Goal: Information Seeking & Learning: Learn about a topic

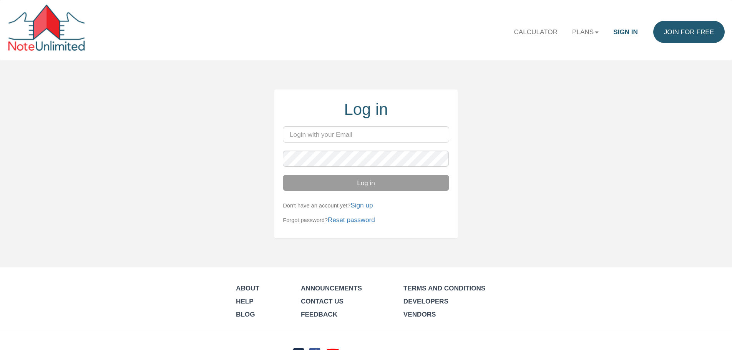
click at [314, 135] on input "email" at bounding box center [366, 134] width 166 height 16
type input "[EMAIL_ADDRESS][DOMAIN_NAME]"
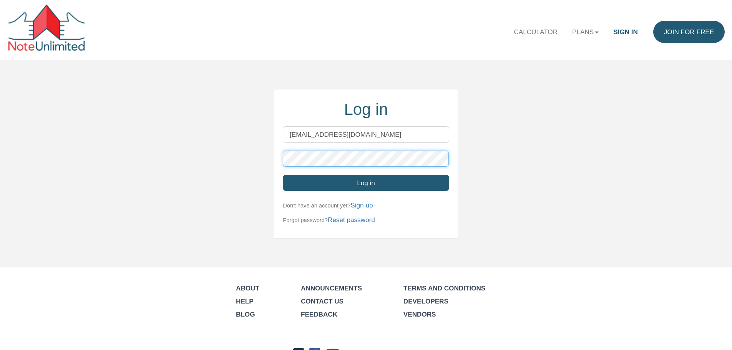
click at [283, 175] on button "Log in" at bounding box center [366, 183] width 166 height 16
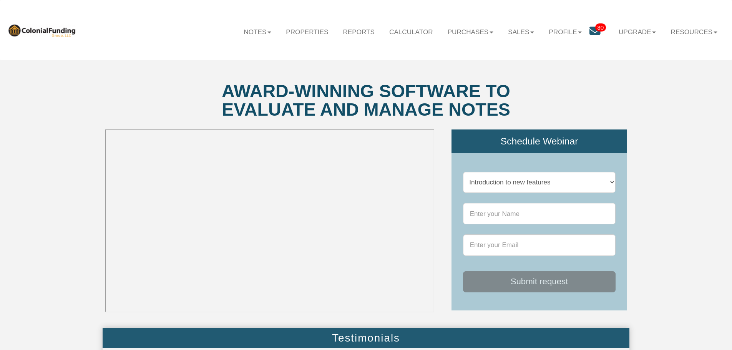
click at [590, 29] on icon at bounding box center [595, 31] width 11 height 11
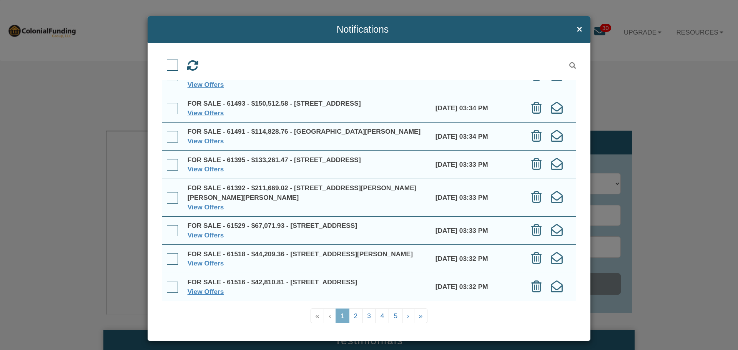
scroll to position [100, 0]
click at [353, 314] on link "2" at bounding box center [356, 316] width 14 height 15
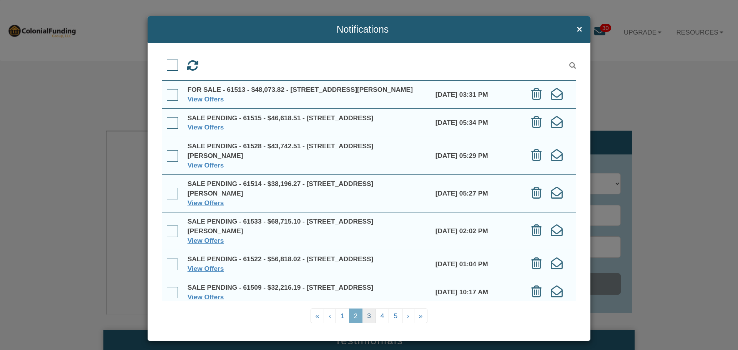
click at [366, 316] on link "3" at bounding box center [369, 316] width 14 height 15
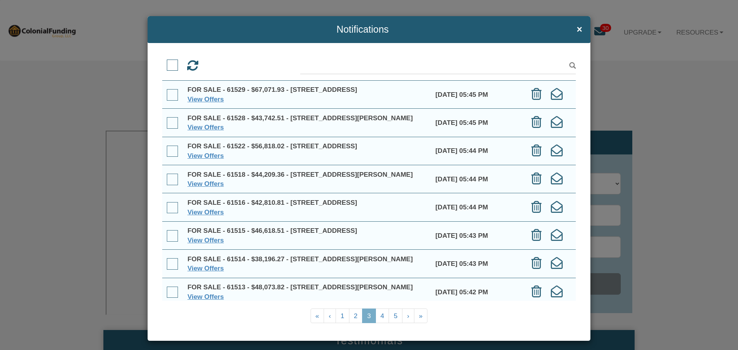
click at [366, 316] on link "3" at bounding box center [369, 316] width 14 height 15
click at [378, 317] on link "4" at bounding box center [383, 316] width 14 height 15
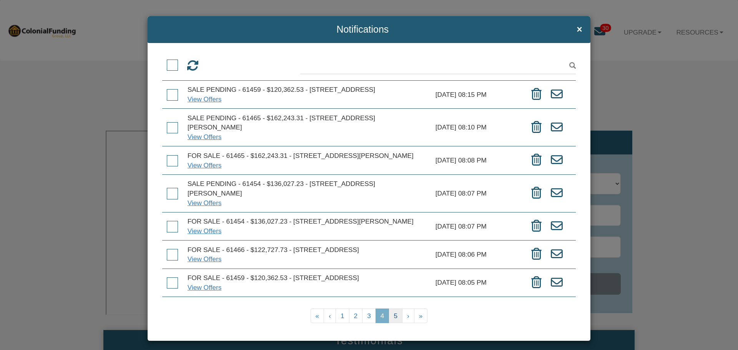
click at [392, 321] on link "5" at bounding box center [396, 316] width 14 height 15
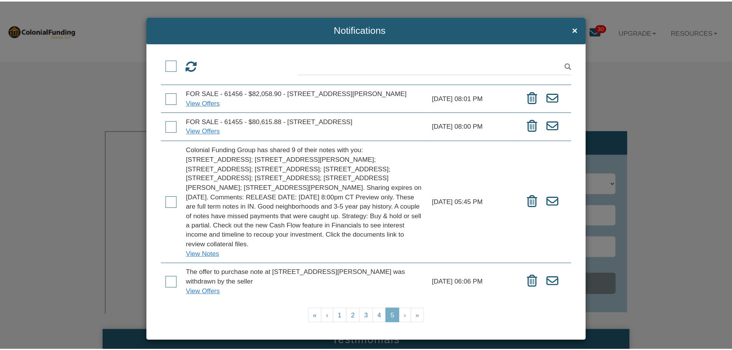
scroll to position [185, 0]
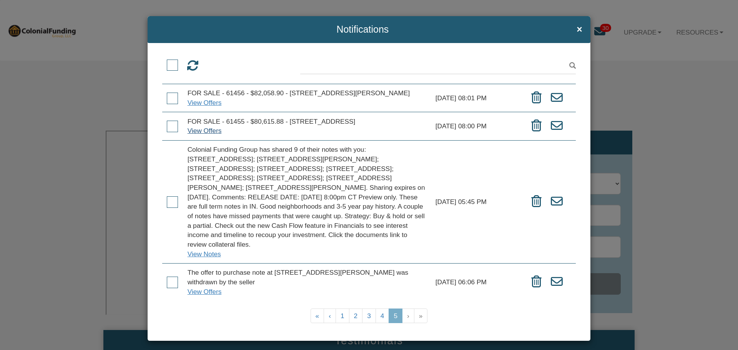
click at [201, 127] on link "View Offers" at bounding box center [205, 131] width 34 height 8
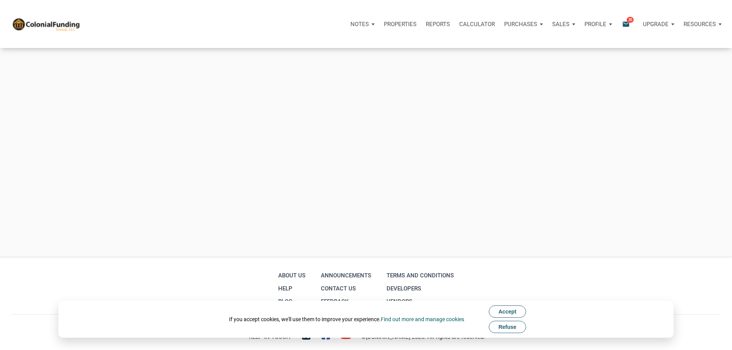
scroll to position [180, 0]
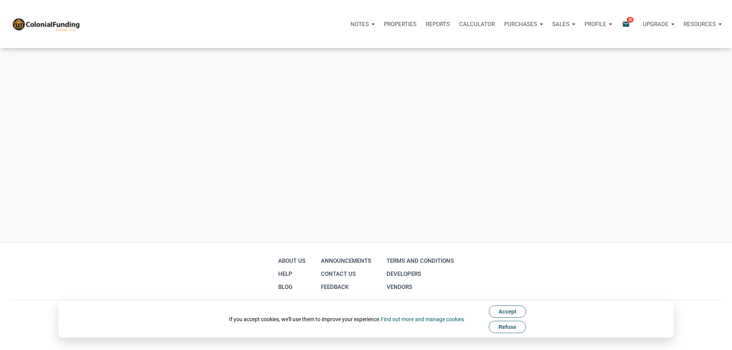
click at [504, 329] on span "Refuse" at bounding box center [508, 327] width 18 height 6
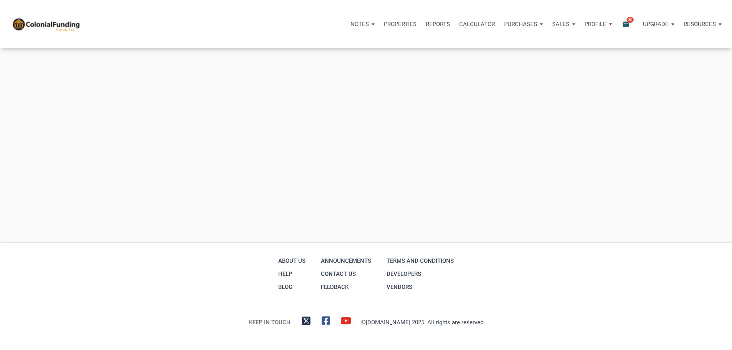
click at [351, 27] on p "Notes" at bounding box center [360, 24] width 18 height 7
click at [384, 27] on p "Properties" at bounding box center [400, 24] width 33 height 7
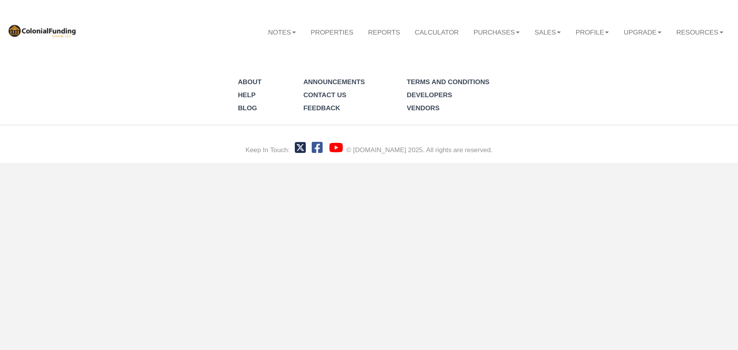
click at [379, 75] on div "Menu Notes Dashboard Transactions Properties Reports Calculator Offers" at bounding box center [369, 81] width 738 height 163
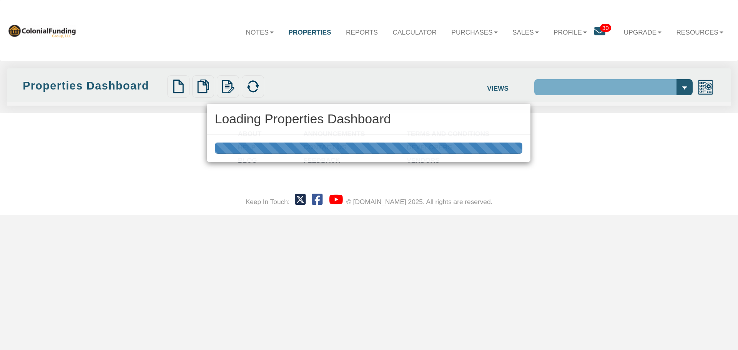
select select "138"
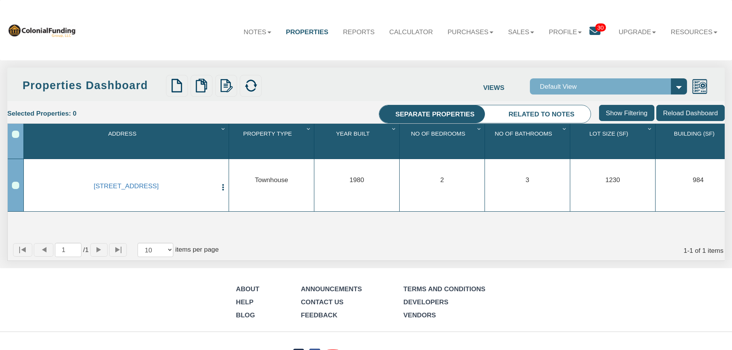
drag, startPoint x: 622, startPoint y: 116, endPoint x: 491, endPoint y: 95, distance: 132.9
click at [491, 95] on div "Properties Dashboard Upload Properties Verify Mapping Upload Results Views Defa…" at bounding box center [366, 164] width 718 height 193
click at [526, 115] on li "Related to notes" at bounding box center [542, 114] width 98 height 18
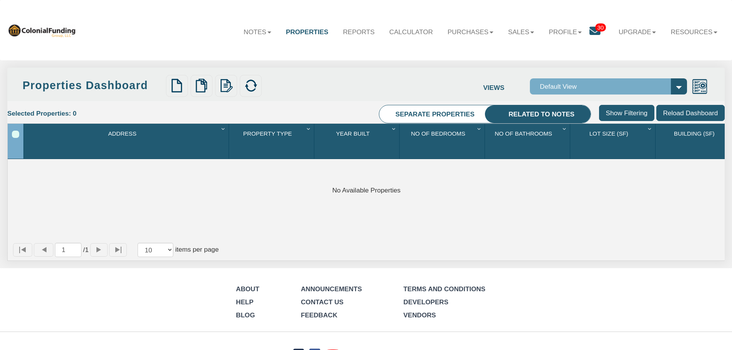
click at [591, 30] on icon at bounding box center [595, 31] width 11 height 11
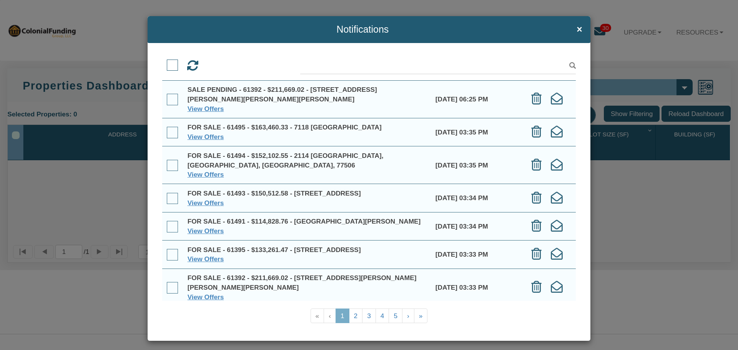
click at [173, 131] on span at bounding box center [173, 133] width 12 height 12
click at [167, 128] on input "checkbox" at bounding box center [167, 128] width 0 height 0
click at [170, 193] on span at bounding box center [173, 199] width 12 height 12
click at [167, 195] on input "checkbox" at bounding box center [167, 195] width 0 height 0
click at [200, 136] on link "View Offers" at bounding box center [206, 137] width 37 height 8
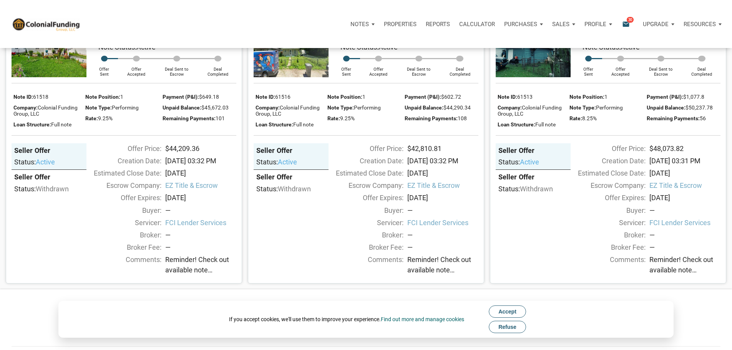
scroll to position [714, 0]
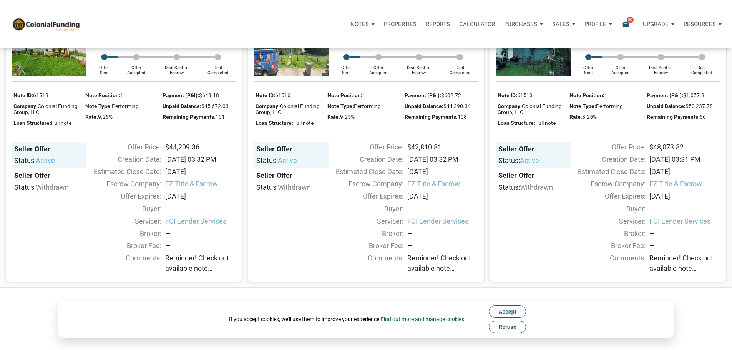
click at [513, 330] on span "Refuse" at bounding box center [508, 327] width 18 height 6
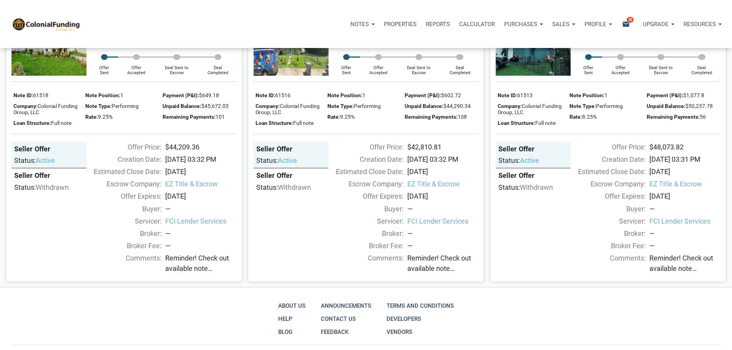
scroll to position [704, 0]
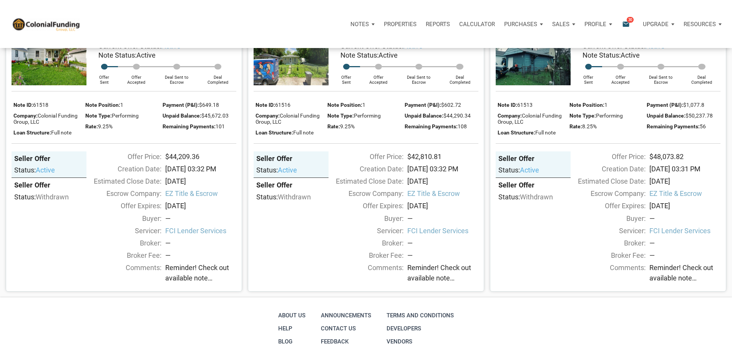
click at [346, 131] on div "Rate: 9.25%" at bounding box center [365, 126] width 74 height 11
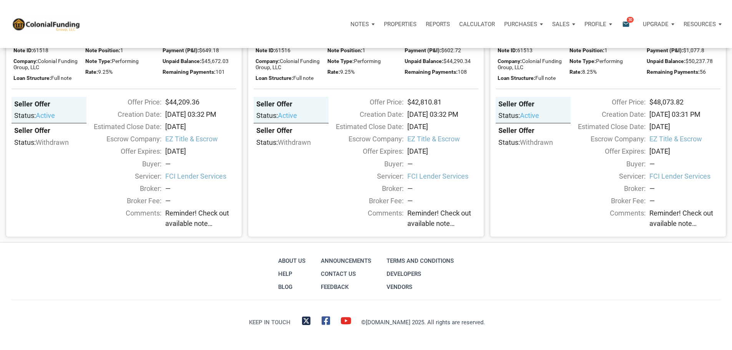
scroll to position [766, 0]
click at [679, 229] on span "Reminder! Check out available note inventory. Notes are priced from $42K to $21…" at bounding box center [685, 218] width 71 height 21
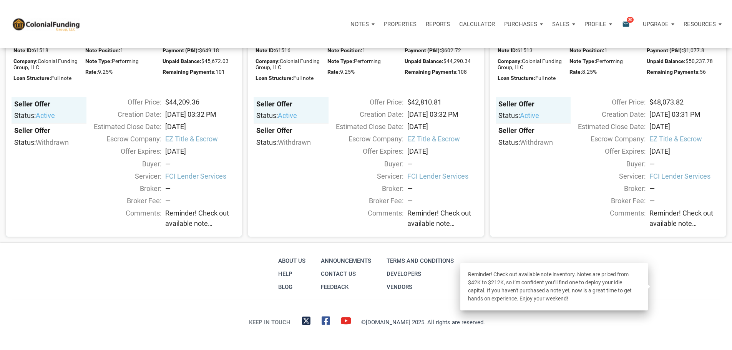
click at [608, 294] on div "About Us Help Blog Announcements Contact Us Feedback Terms and conditions Devel…" at bounding box center [366, 274] width 717 height 39
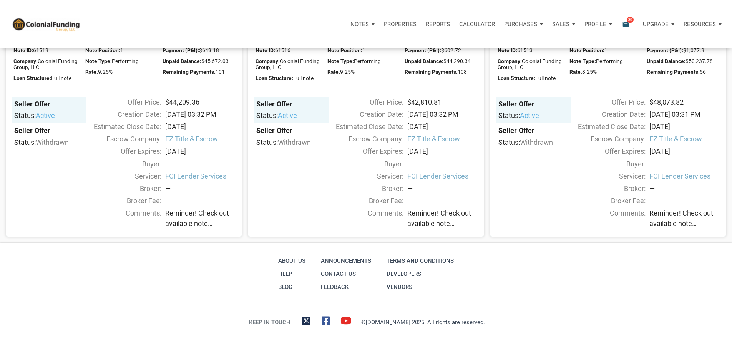
click at [300, 31] on img at bounding box center [291, 4] width 75 height 53
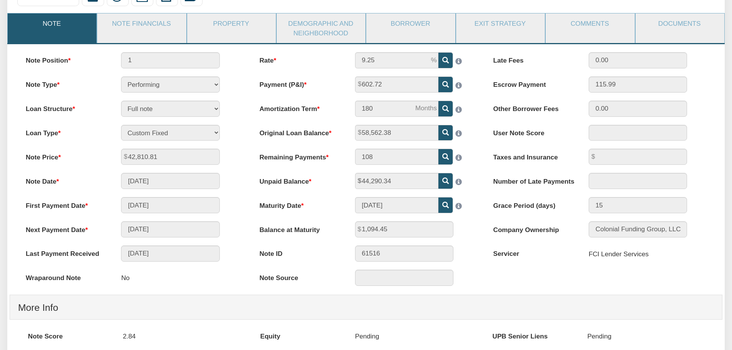
scroll to position [92, 0]
click at [725, 129] on div "Note Position 1 Note Type Performing Forthcoming Non-Performing REO Sub-Perform…" at bounding box center [366, 282] width 718 height 479
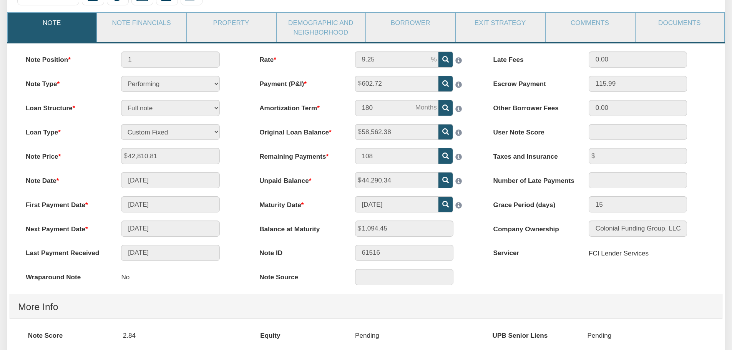
click at [725, 129] on div "Note Position 1 Note Type Performing Forthcoming Non-Performing REO Sub-Perform…" at bounding box center [366, 282] width 718 height 479
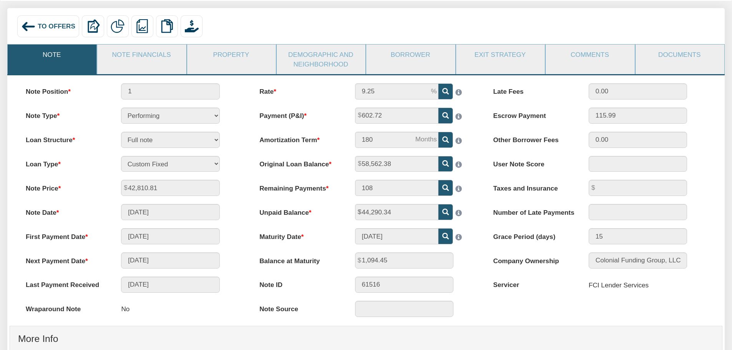
scroll to position [57, 0]
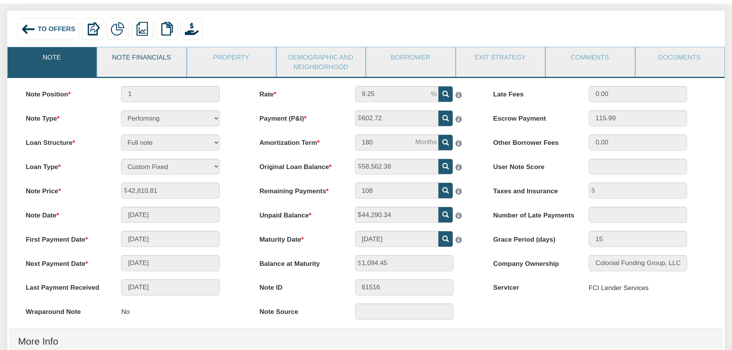
click at [161, 59] on link "Note Financials" at bounding box center [141, 57] width 88 height 20
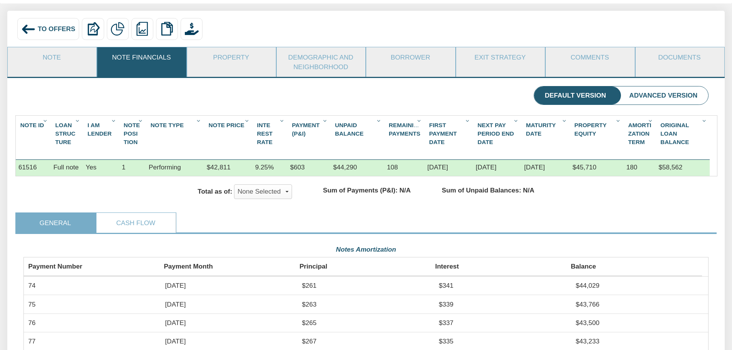
scroll to position [172, 686]
click at [254, 199] on button "None Selected" at bounding box center [263, 192] width 58 height 15
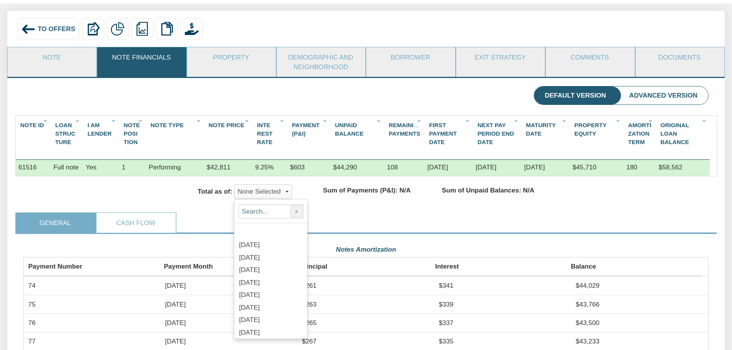
click at [364, 207] on div "Total as of: None Selected x Sep, 2025 Oct, 2025 Nov, 2025 Dec, 2025 Jan, 2026 …" at bounding box center [366, 194] width 702 height 36
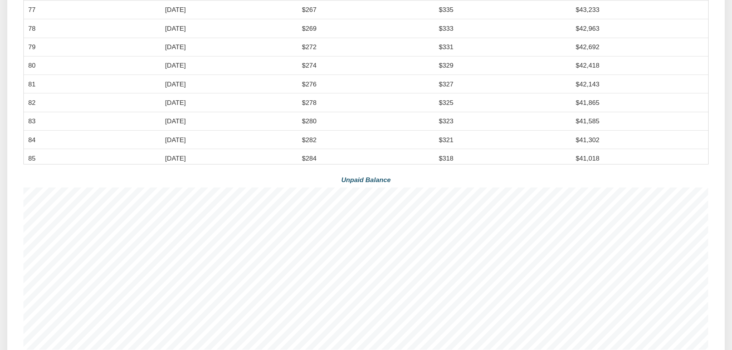
scroll to position [396, 0]
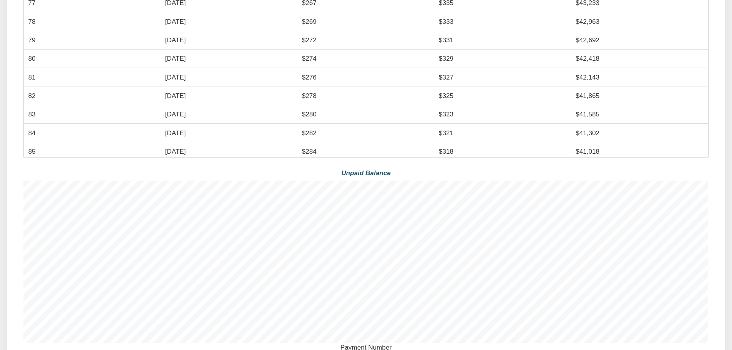
drag, startPoint x: 717, startPoint y: 176, endPoint x: 726, endPoint y: 150, distance: 27.2
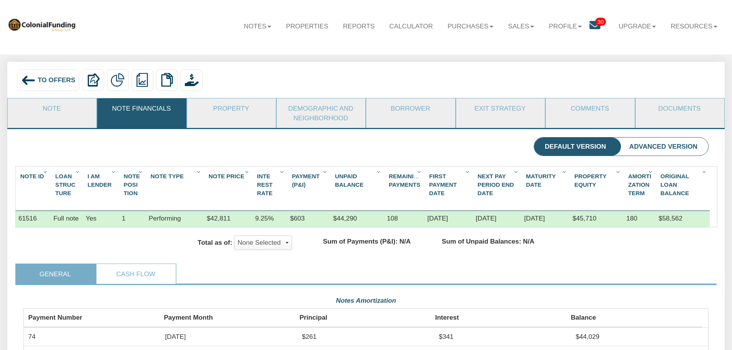
scroll to position [0, 0]
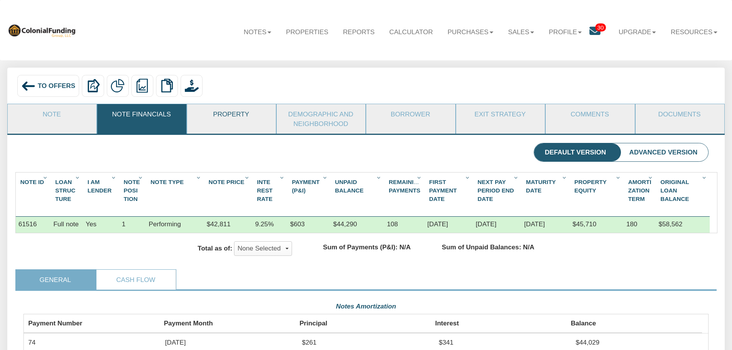
click at [239, 117] on link "Property" at bounding box center [231, 114] width 88 height 20
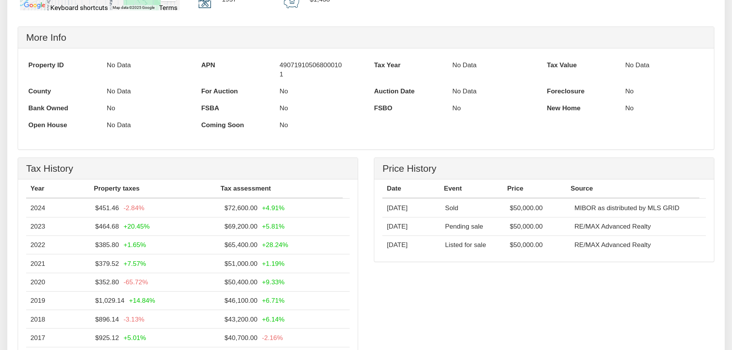
scroll to position [468, 0]
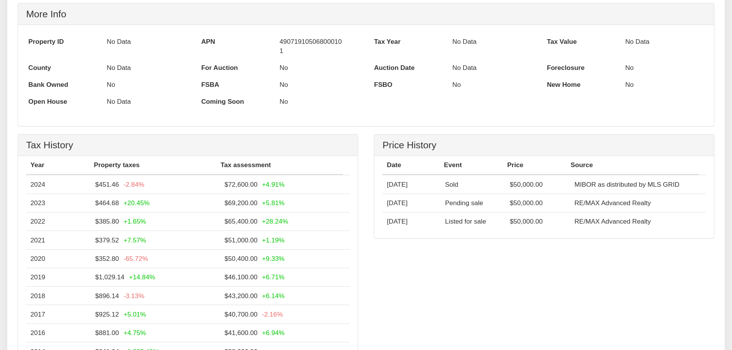
click at [721, 218] on div "Price History Date Event Price Source 06/07/2019 Sold $50,000.00 MIBOR as distr…" at bounding box center [544, 190] width 356 height 112
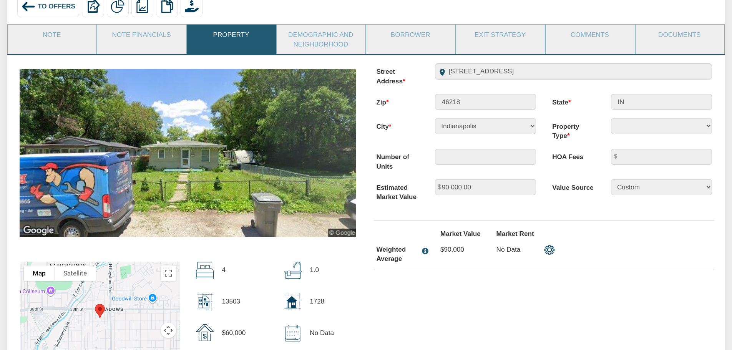
scroll to position [65, 0]
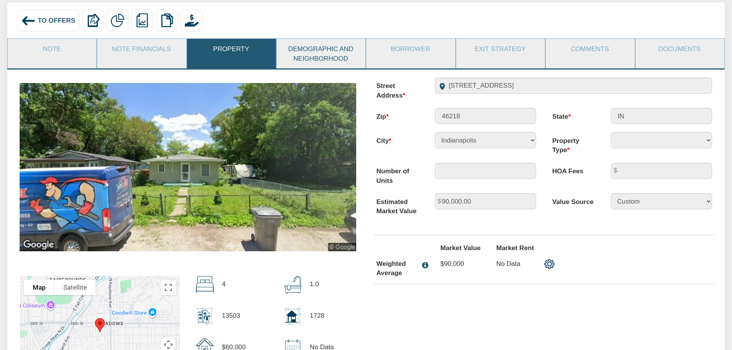
click at [339, 52] on link "Demographic and Neighborhood" at bounding box center [321, 54] width 88 height 30
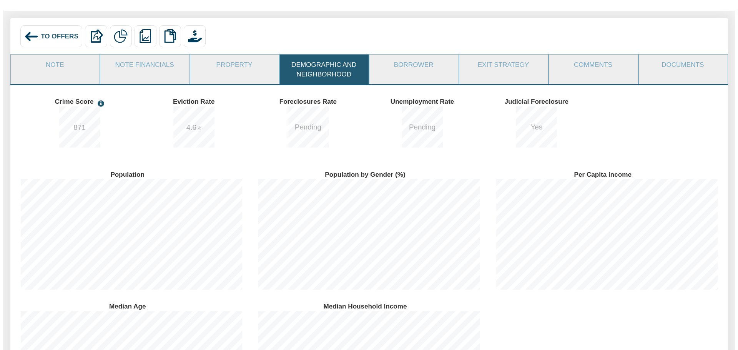
scroll to position [0, 0]
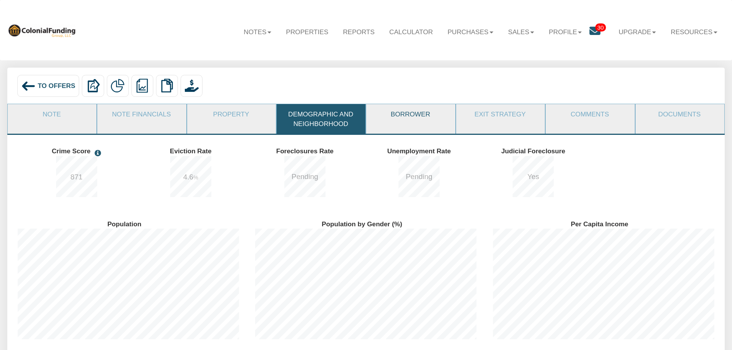
click at [416, 121] on link "Borrower" at bounding box center [410, 114] width 88 height 20
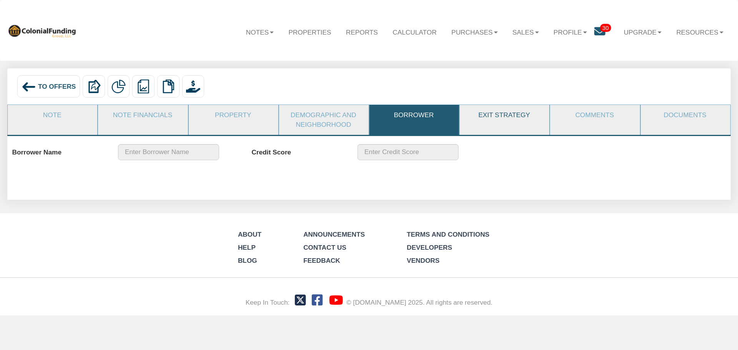
click at [500, 113] on link "Exit Strategy" at bounding box center [504, 115] width 89 height 20
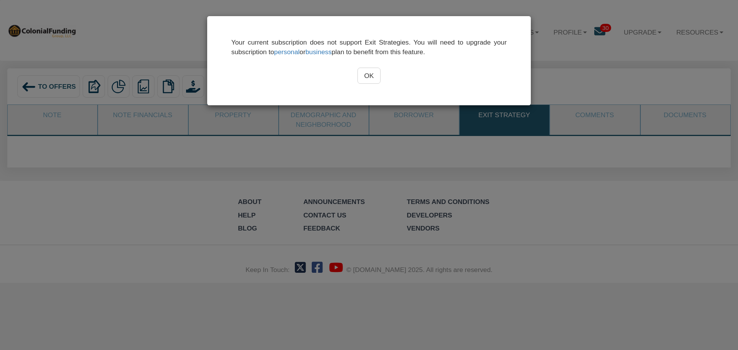
click at [369, 76] on input "OK" at bounding box center [369, 76] width 23 height 16
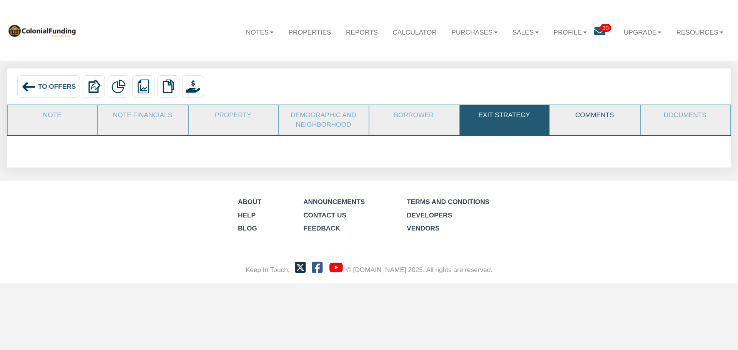
click at [601, 112] on link "Comments" at bounding box center [594, 115] width 89 height 20
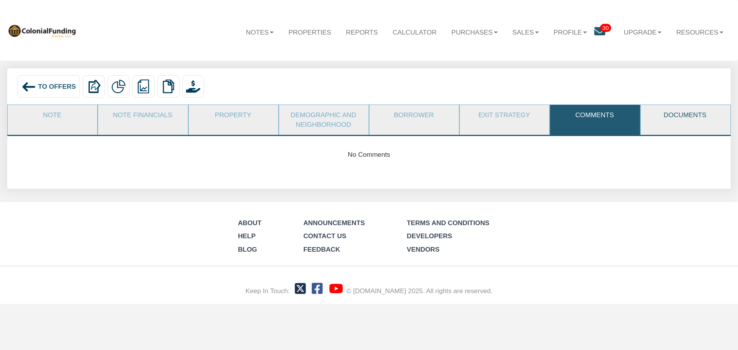
click at [685, 117] on link "Documents" at bounding box center [685, 115] width 89 height 20
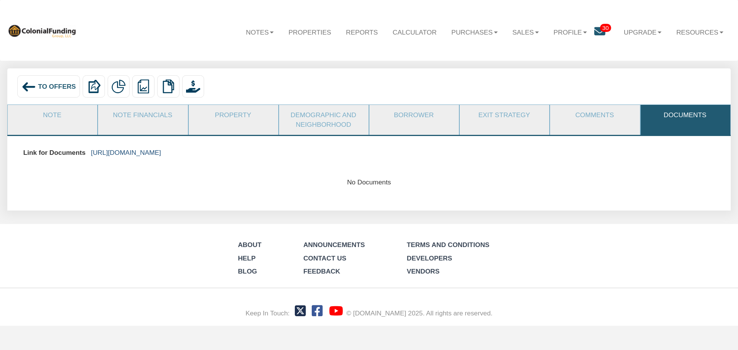
click at [161, 151] on link "https://colonialfundinggroup.sharepoint.com/:f:/s/operationsteam/EvO-oKxeN0NNgD…" at bounding box center [126, 153] width 70 height 8
click at [696, 30] on link "Resources" at bounding box center [700, 32] width 62 height 22
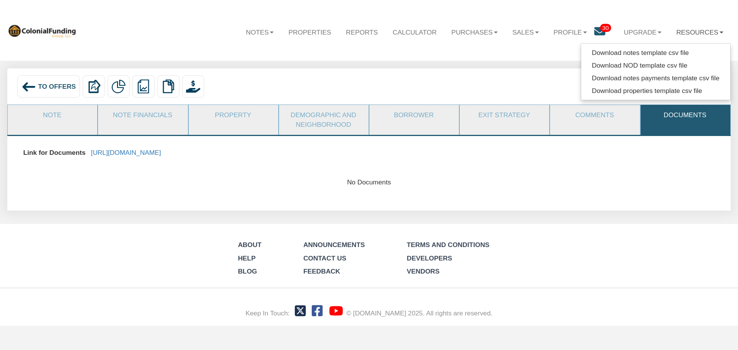
click at [653, 20] on li "Upgrade Personal Business" at bounding box center [643, 25] width 53 height 36
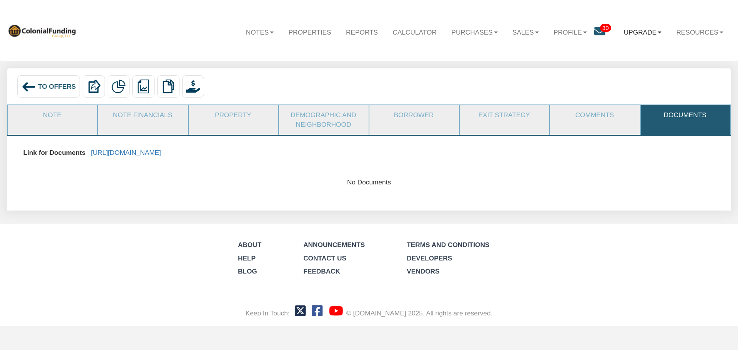
click at [640, 32] on link "Upgrade" at bounding box center [643, 32] width 53 height 22
click at [564, 31] on link "Profile" at bounding box center [570, 32] width 48 height 22
click at [554, 63] on link "Logout" at bounding box center [574, 66] width 86 height 13
